Goal: Information Seeking & Learning: Learn about a topic

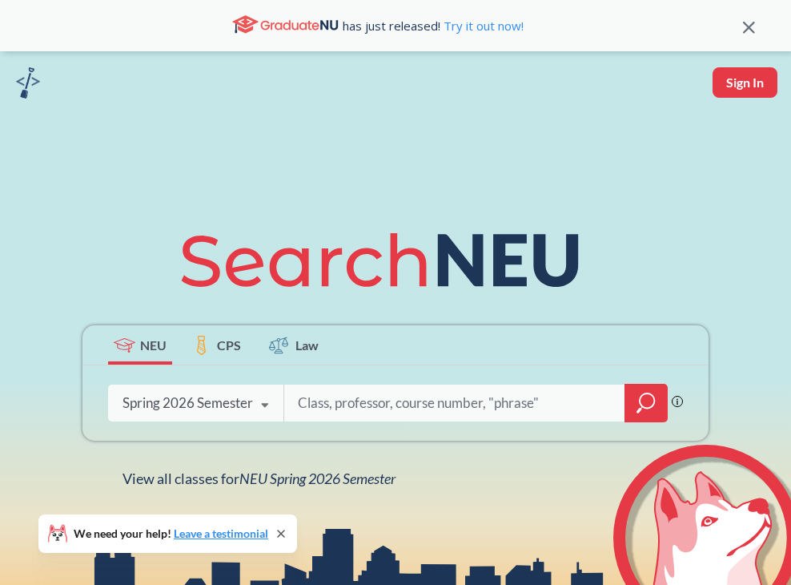
scroll to position [39, 0]
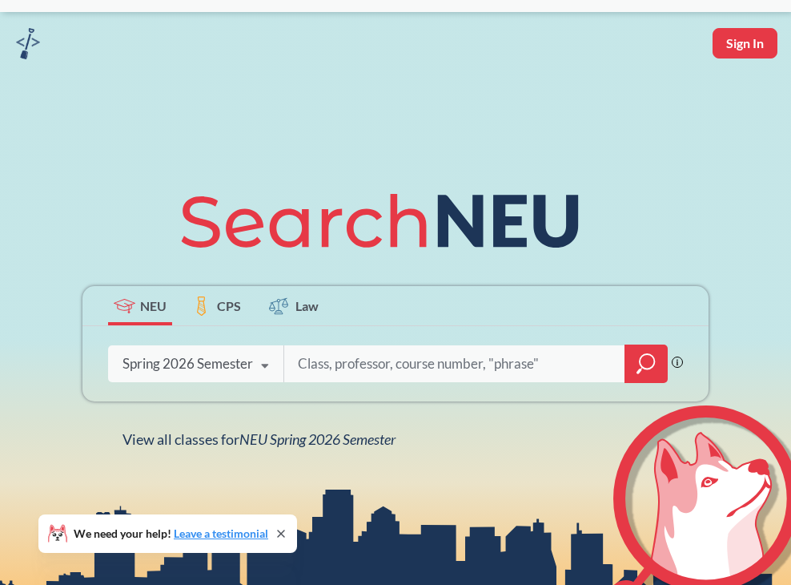
click at [343, 365] on input "search" at bounding box center [454, 364] width 317 height 34
type input "5236"
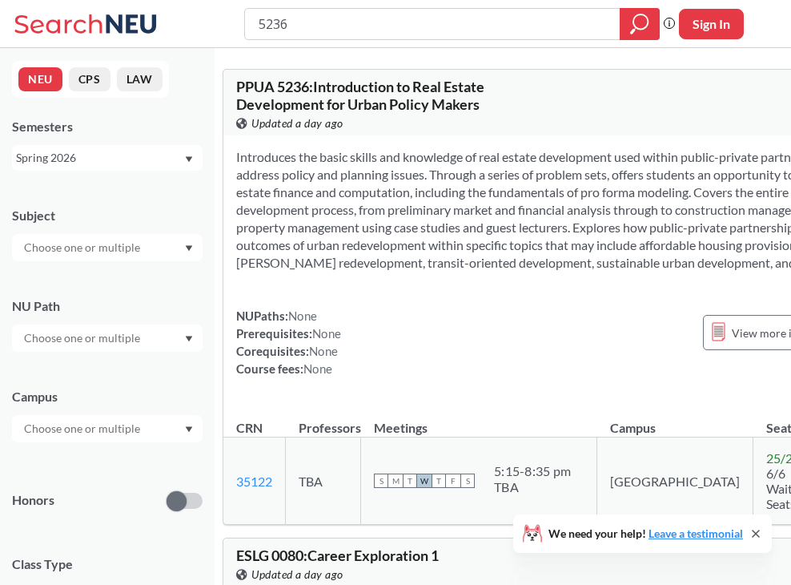
drag, startPoint x: 305, startPoint y: 23, endPoint x: 199, endPoint y: 22, distance: 106.5
click at [199, 22] on div "5236 Phrase search guarantees the exact search appears in the results. Ex. If y…" at bounding box center [395, 24] width 791 height 48
click at [61, 164] on div "Spring 2026" at bounding box center [99, 158] width 167 height 18
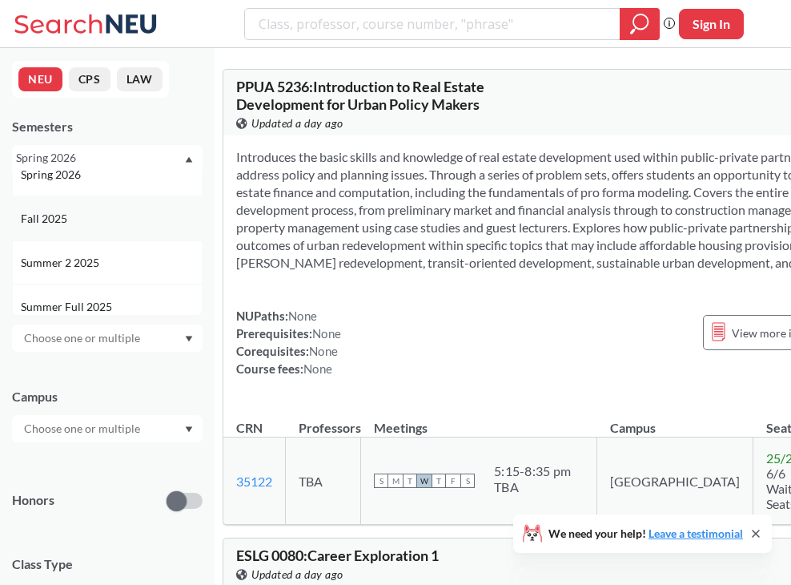
scroll to position [20, 0]
click at [87, 215] on div "Fall 2025" at bounding box center [111, 217] width 181 height 18
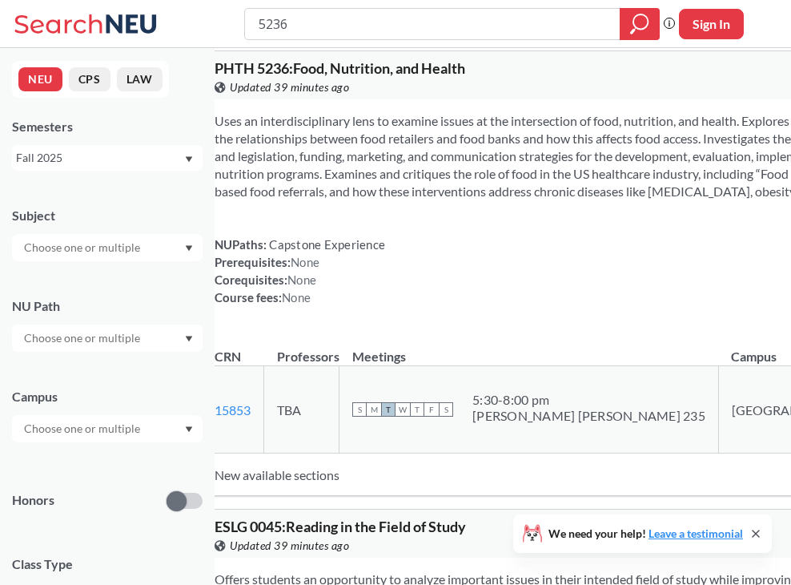
scroll to position [27, 0]
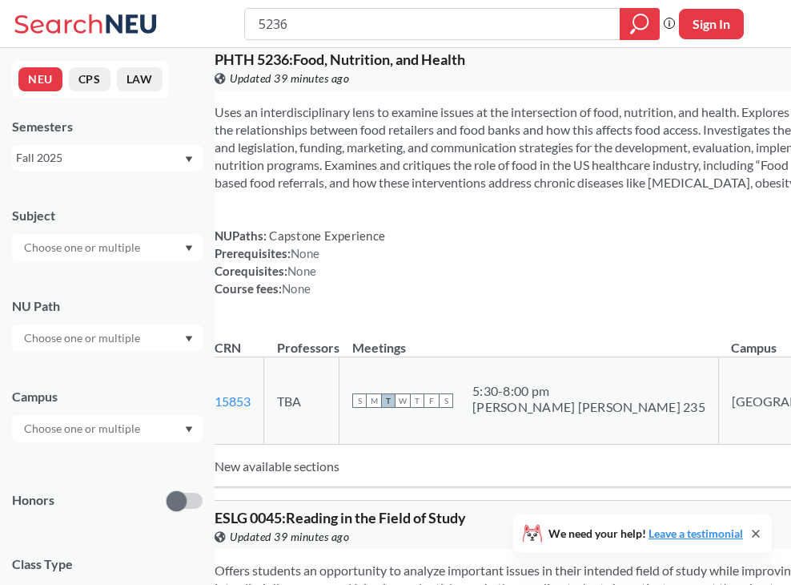
click at [83, 155] on div "Fall 2025" at bounding box center [99, 158] width 167 height 18
drag, startPoint x: 106, startPoint y: 284, endPoint x: 46, endPoint y: 223, distance: 84.4
click at [46, 223] on div "Fall 2025" at bounding box center [107, 237] width 191 height 44
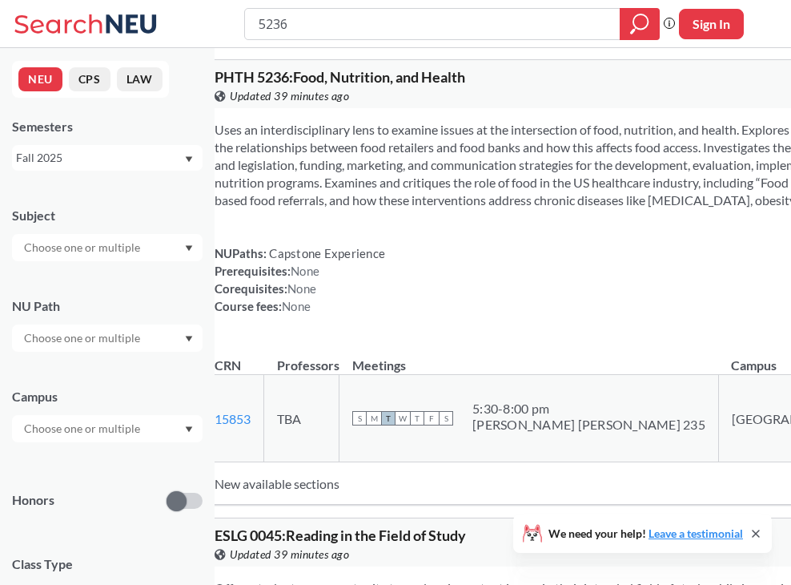
scroll to position [0, 0]
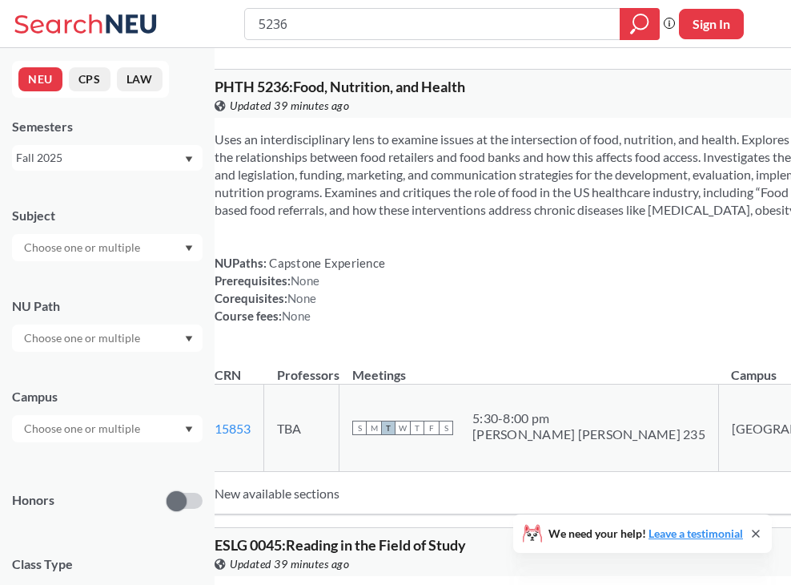
click at [139, 138] on div "Semesters Fall 2025" at bounding box center [107, 144] width 191 height 53
click at [135, 161] on div "Fall 2025" at bounding box center [99, 158] width 167 height 18
click at [120, 281] on div "Summer 2 2025" at bounding box center [111, 281] width 181 height 18
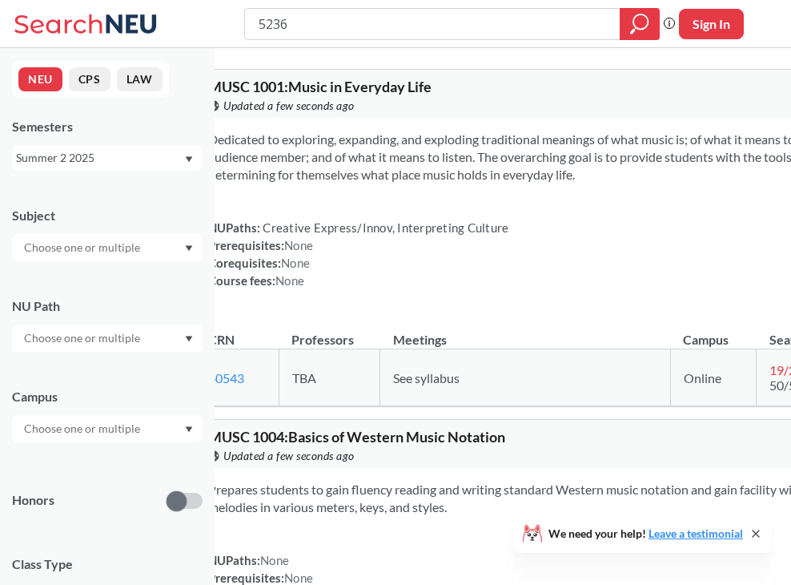
click at [107, 166] on div "Summer 2 2025" at bounding box center [99, 158] width 167 height 18
click at [115, 144] on div "Semesters Summer 2 2025" at bounding box center [107, 144] width 191 height 53
click at [118, 155] on div "Summer 2 2025" at bounding box center [99, 158] width 167 height 18
click at [85, 237] on div "Fall 2025" at bounding box center [111, 237] width 181 height 18
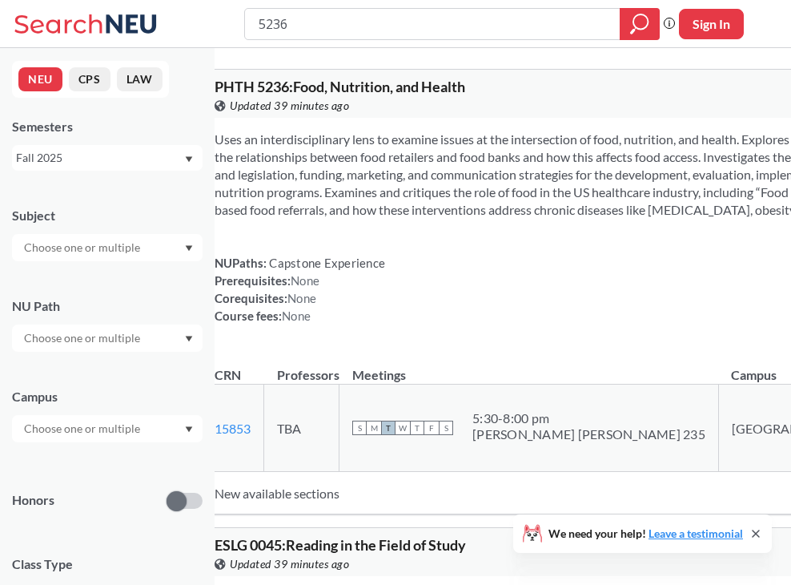
click at [396, 435] on span "T" at bounding box center [388, 428] width 14 height 14
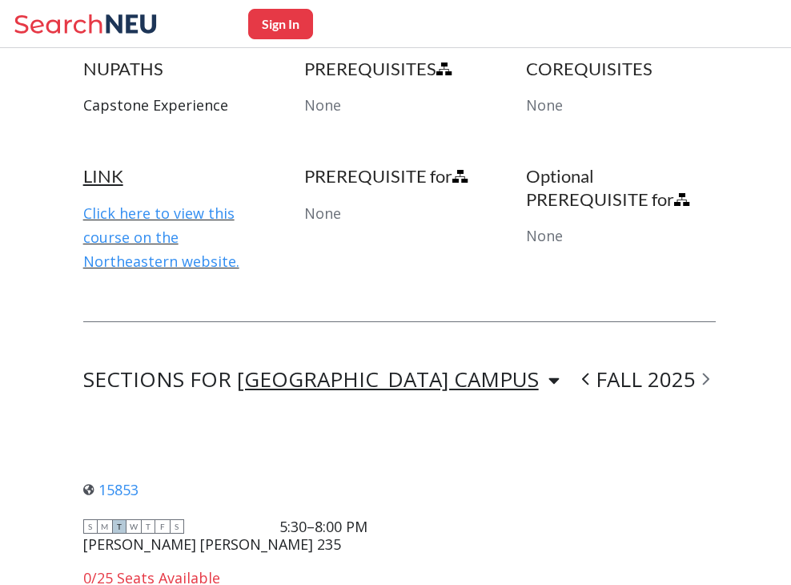
scroll to position [931, 0]
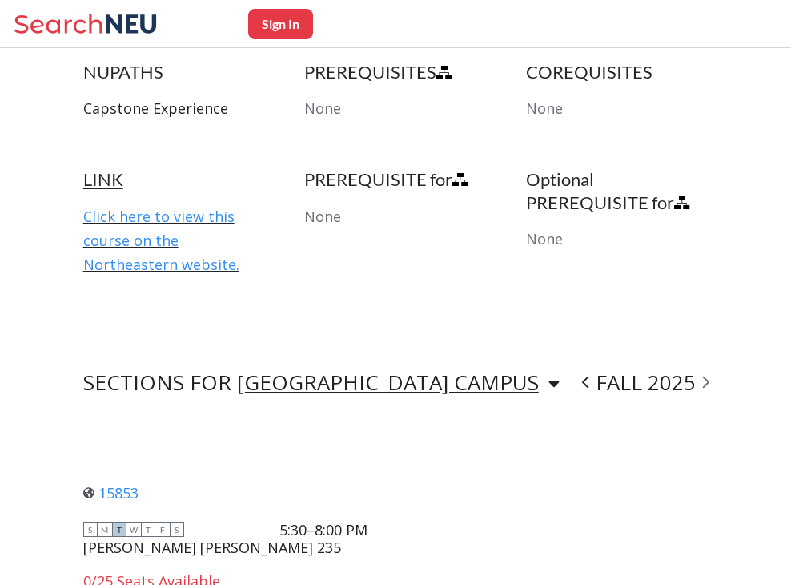
click at [166, 232] on div "LINK Click here to view this course on the Northeastern website." at bounding box center [178, 221] width 190 height 107
click at [174, 214] on link "Click here to view this course on the Northeastern website." at bounding box center [161, 240] width 156 height 67
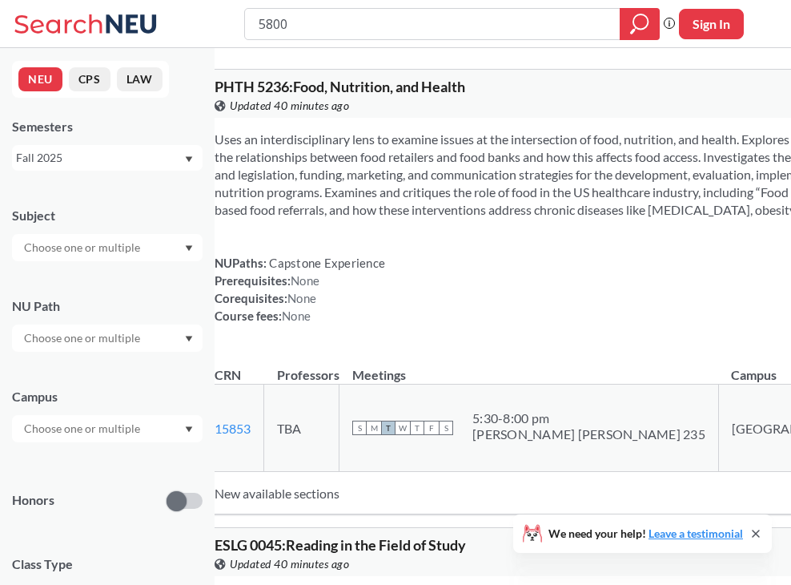
type input "5800"
click at [95, 152] on div "Fall 2025" at bounding box center [99, 158] width 167 height 18
click at [87, 195] on div "Spring 2026" at bounding box center [111, 193] width 181 height 18
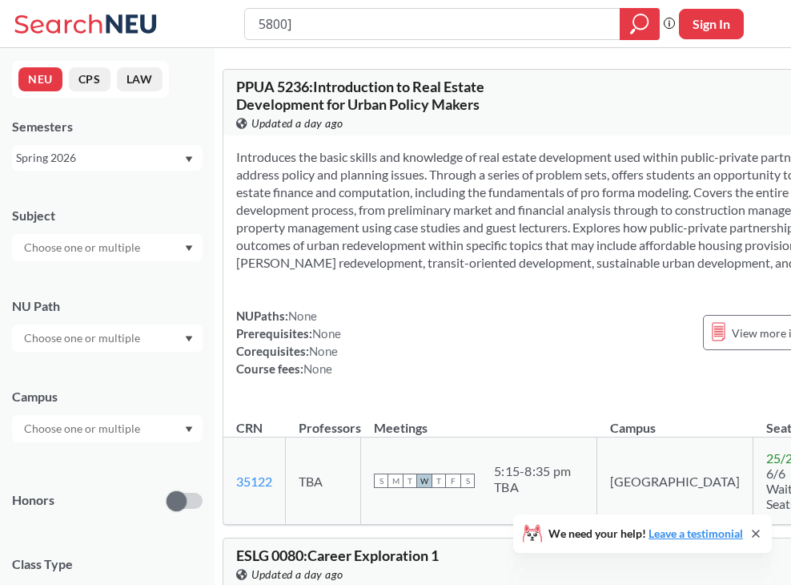
type input "5800"
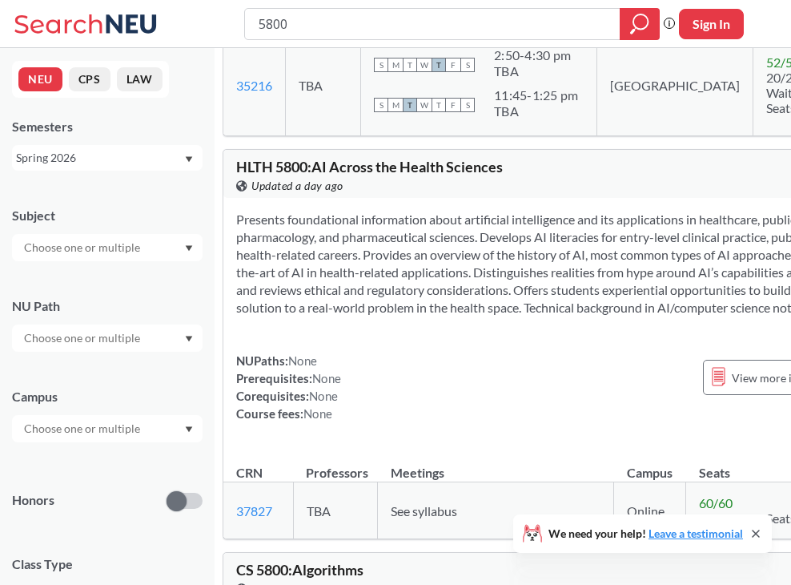
scroll to position [360, 0]
